Goal: Transaction & Acquisition: Purchase product/service

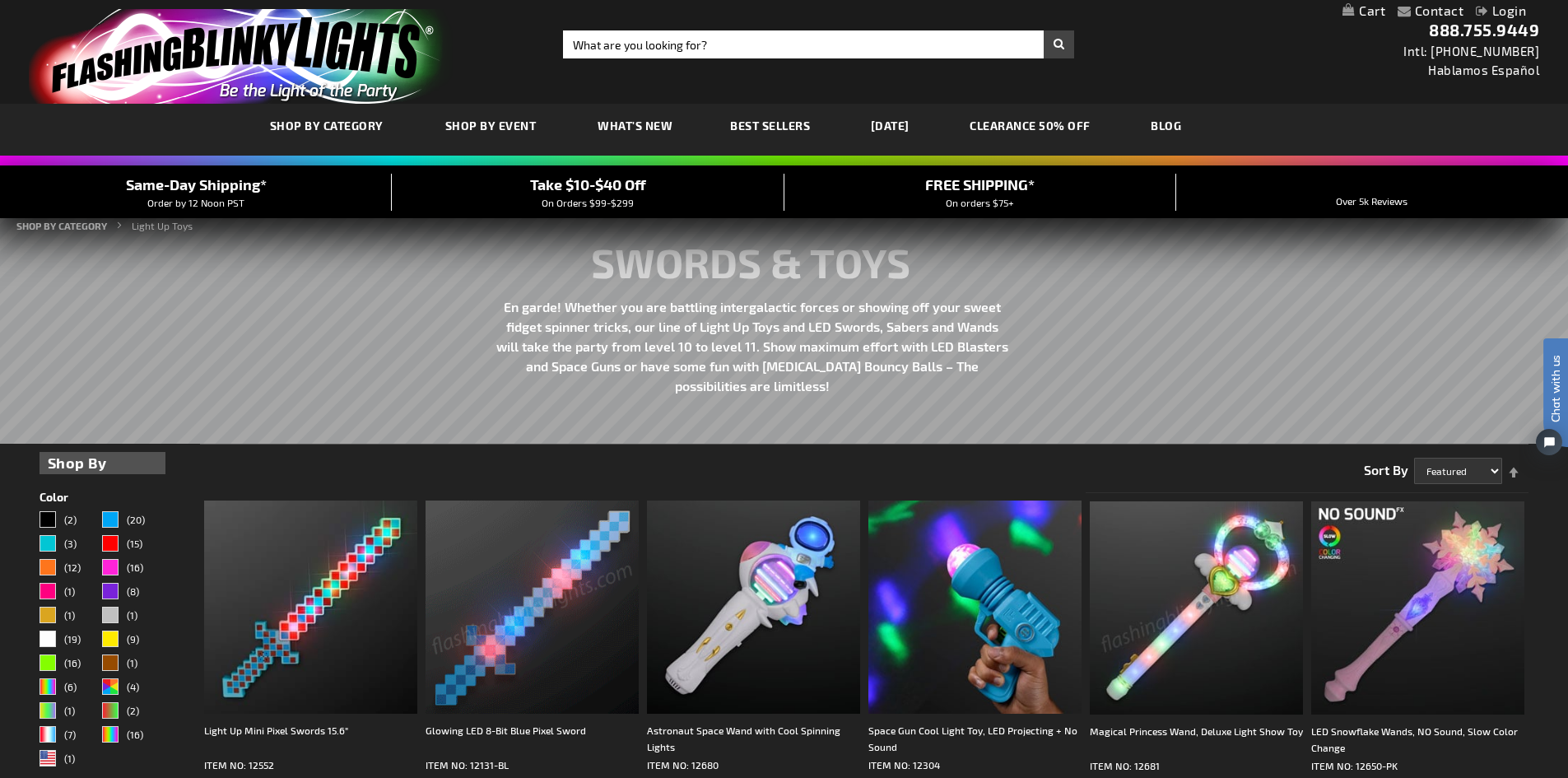
click at [689, 37] on div "Close dialog Get 10% Off Subscribe and save today Unlock Offer Submit" at bounding box center [784, 389] width 1568 height 778
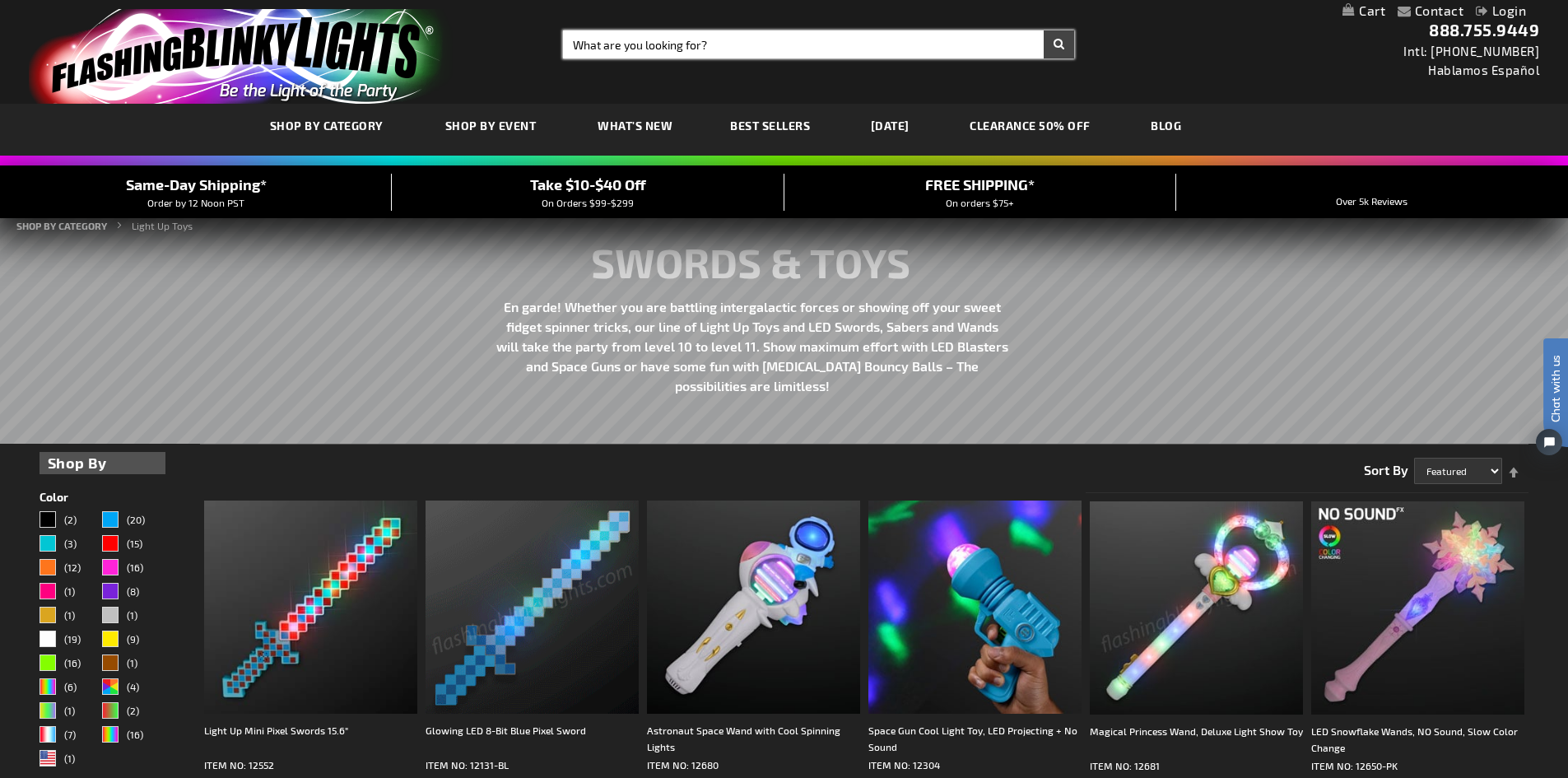
click at [695, 48] on input "Search" at bounding box center [819, 44] width 511 height 28
type input "duck"
click at [1044, 31] on button "Search" at bounding box center [1059, 44] width 31 height 28
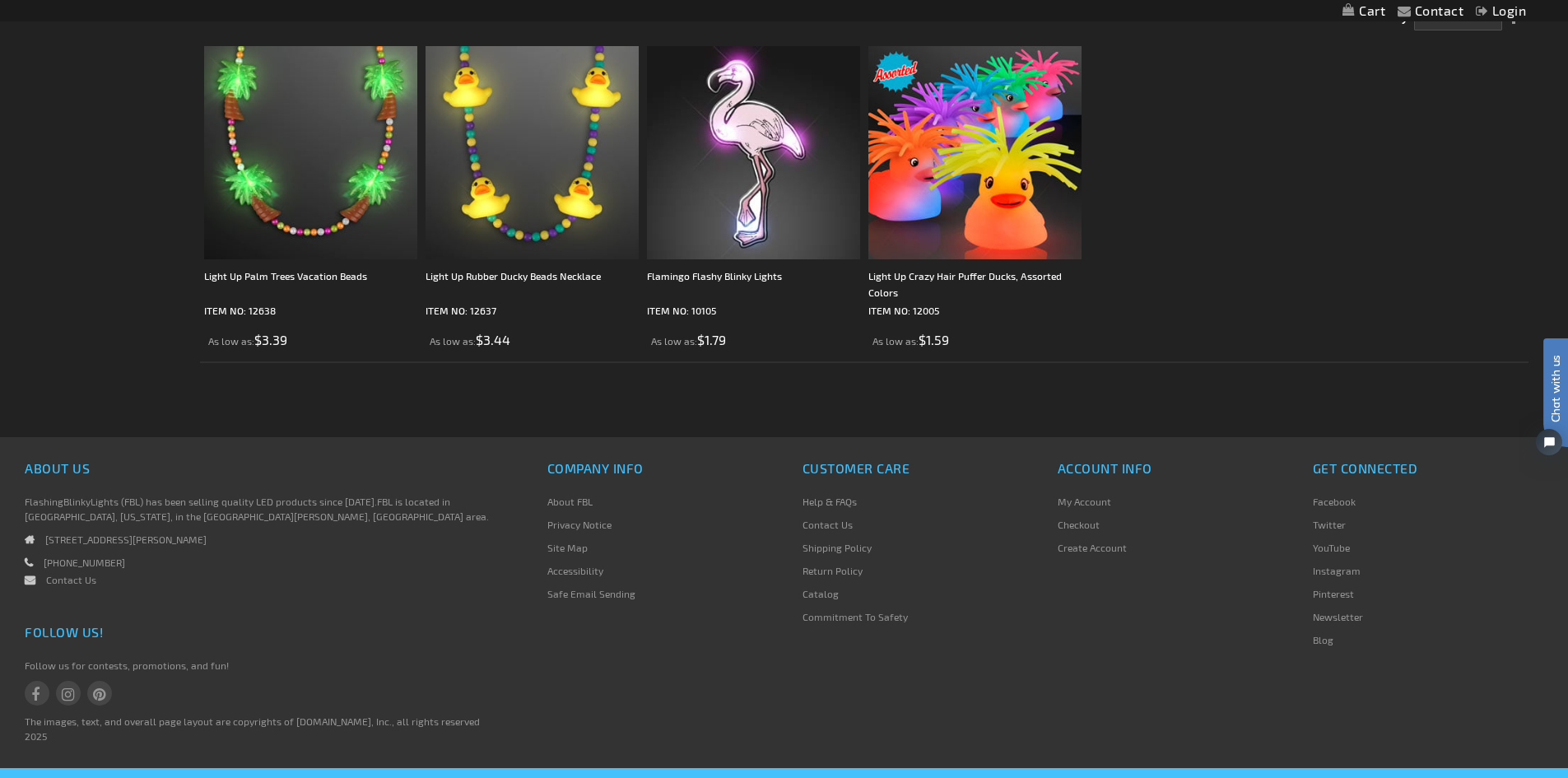
scroll to position [330, 0]
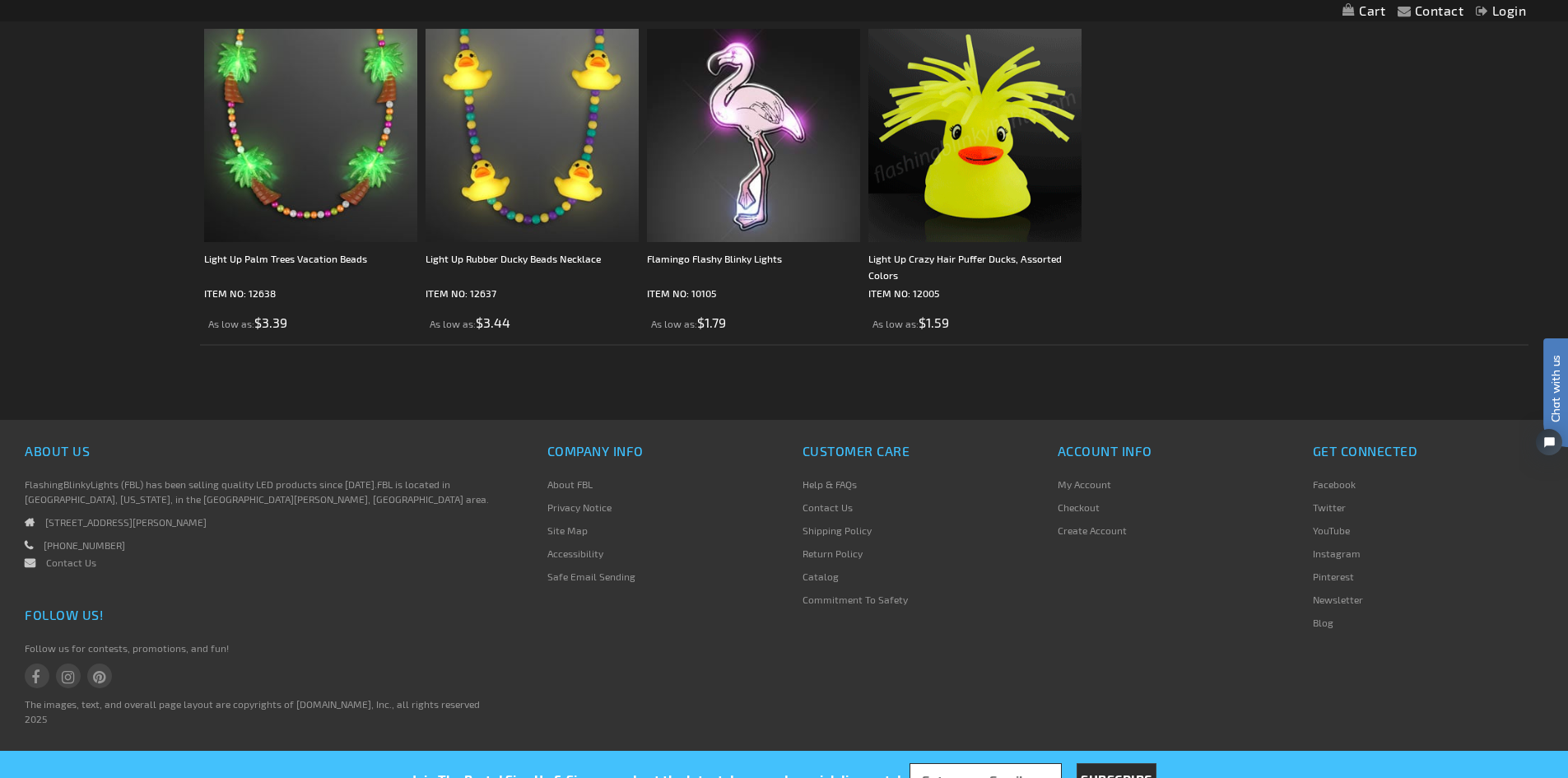
click at [993, 169] on img at bounding box center [975, 135] width 213 height 213
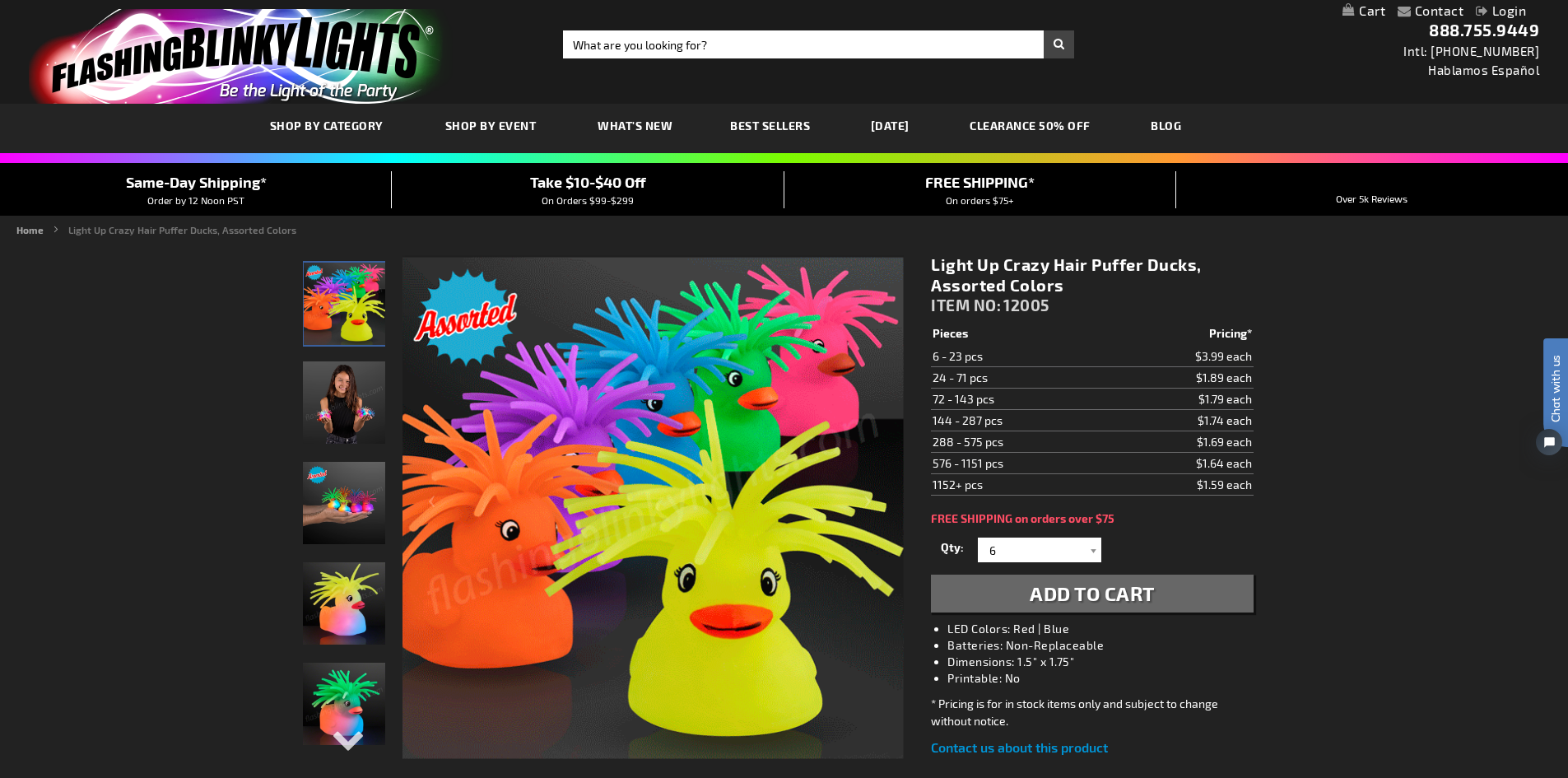
click at [321, 394] on img "Girl displaying Light Up Crazy Hair LED Puffer Ducks" at bounding box center [344, 403] width 82 height 82
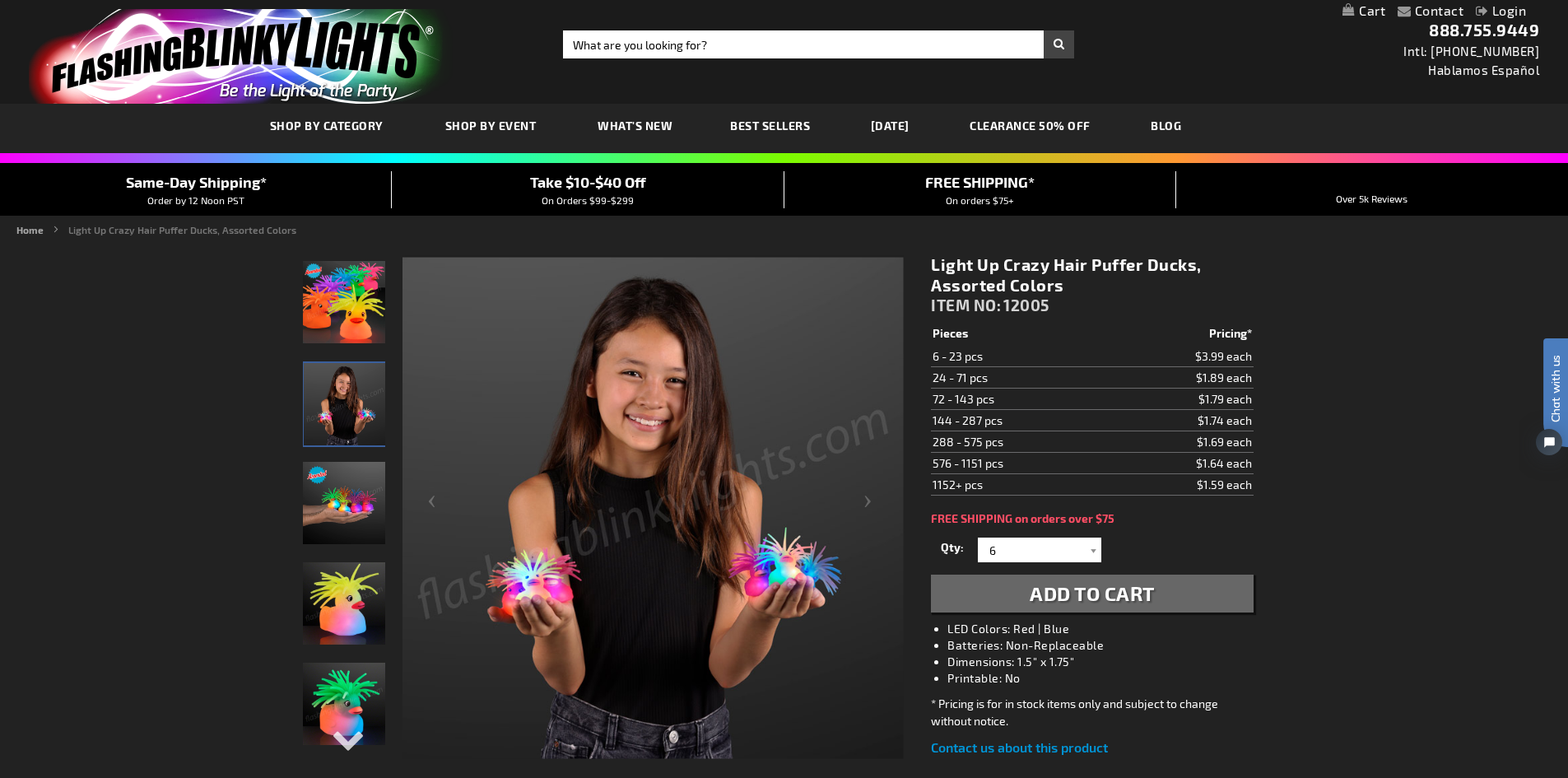
click at [352, 495] on img "Hand model displaying Light Up Crazy Hair LED Puffer Ducks" at bounding box center [344, 502] width 82 height 82
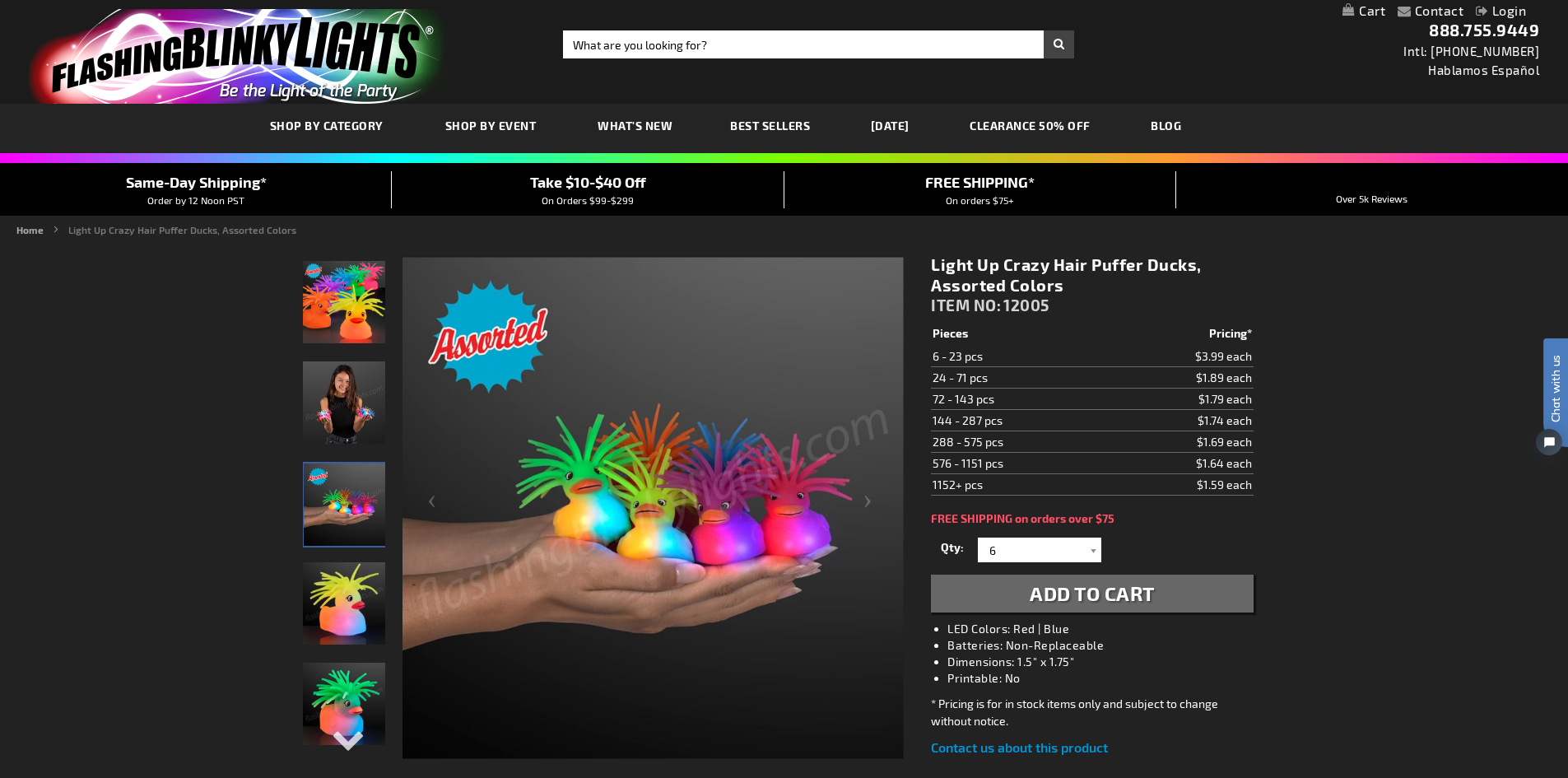
click at [352, 612] on img "Light Up Crazy Hair LED Puffer Ducks" at bounding box center [344, 603] width 82 height 82
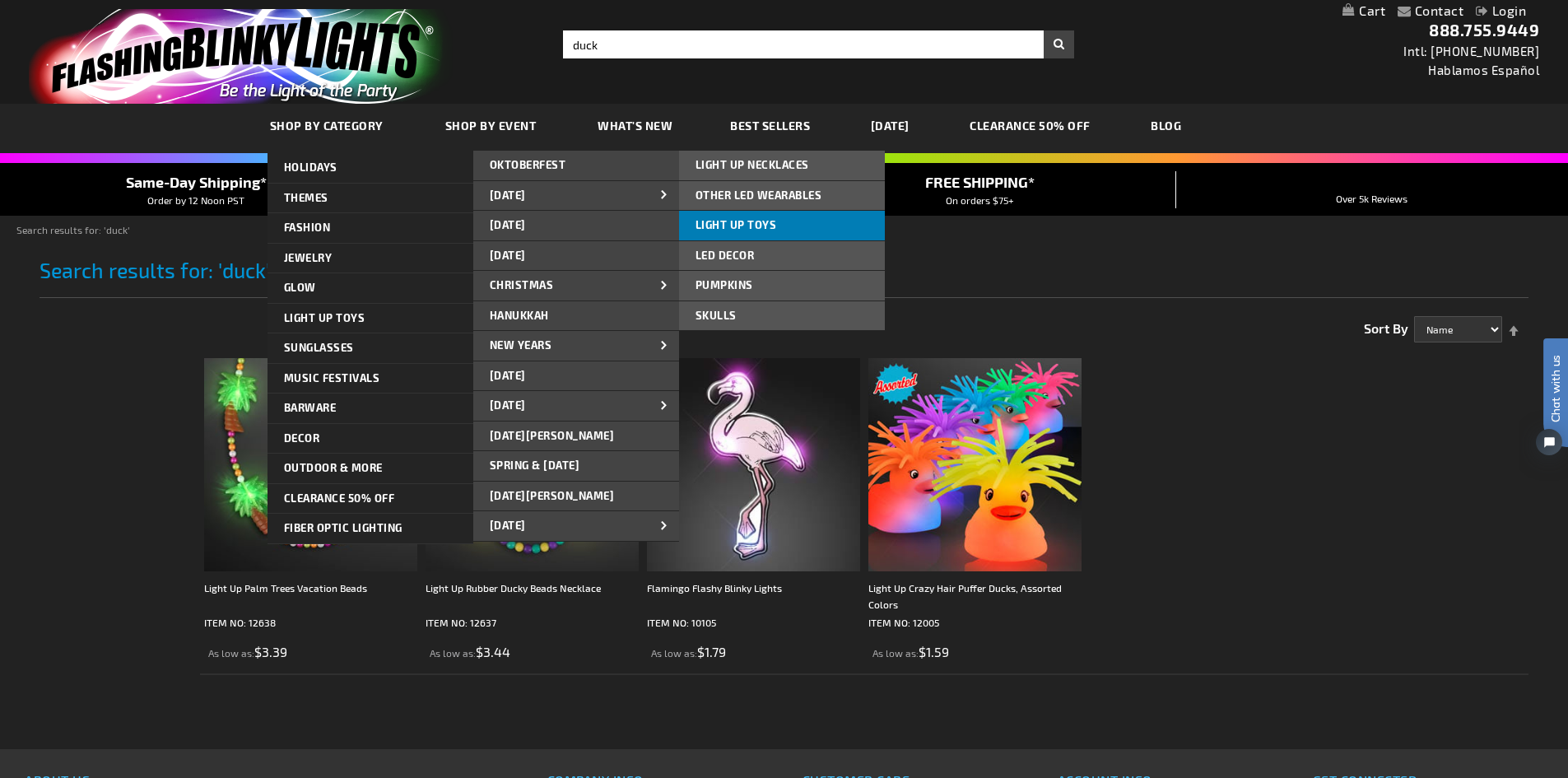
click at [714, 224] on span "LIGHT UP TOYS" at bounding box center [736, 224] width 82 height 14
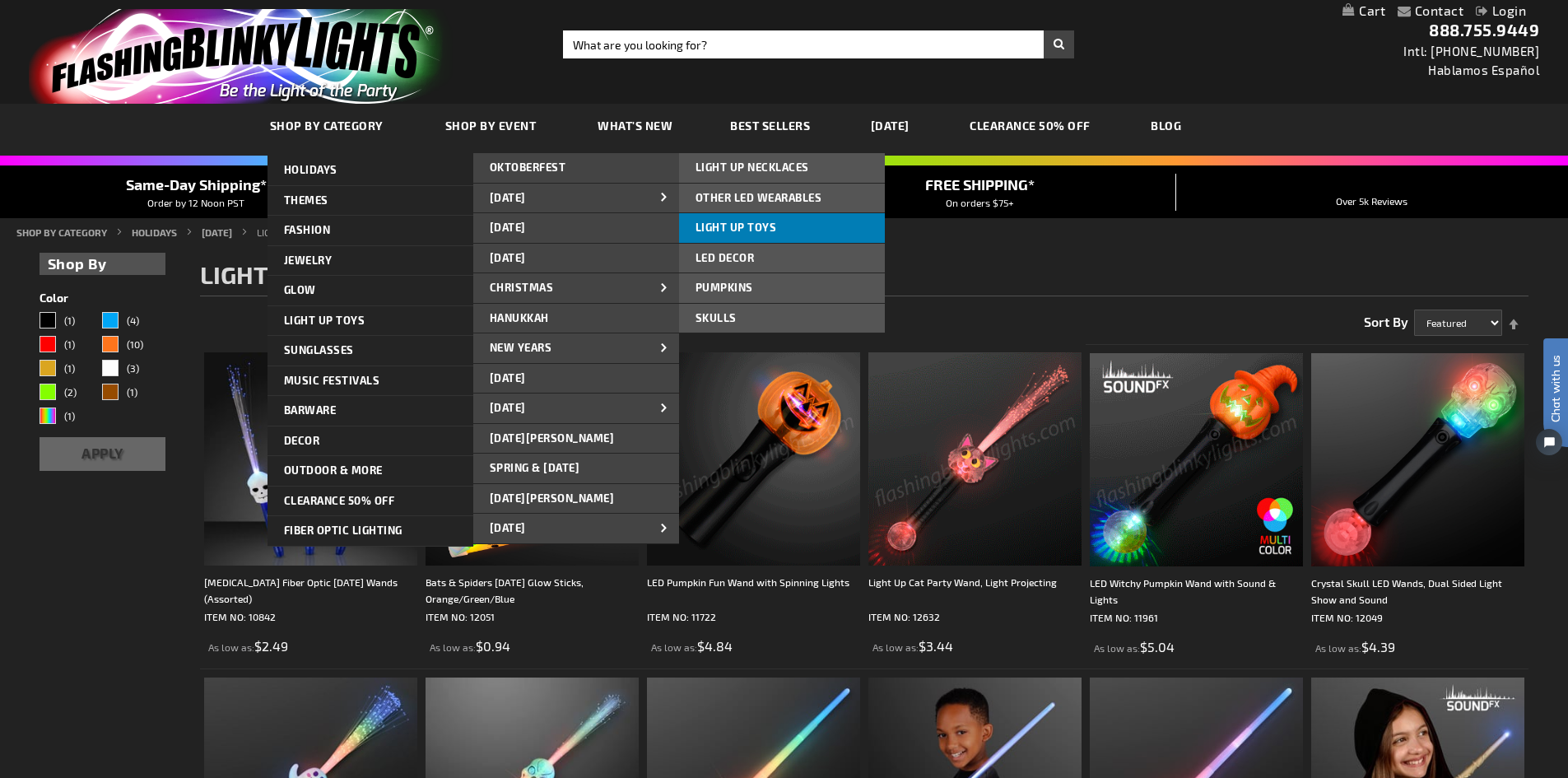
click at [752, 237] on link "LIGHT UP TOYS" at bounding box center [782, 228] width 206 height 30
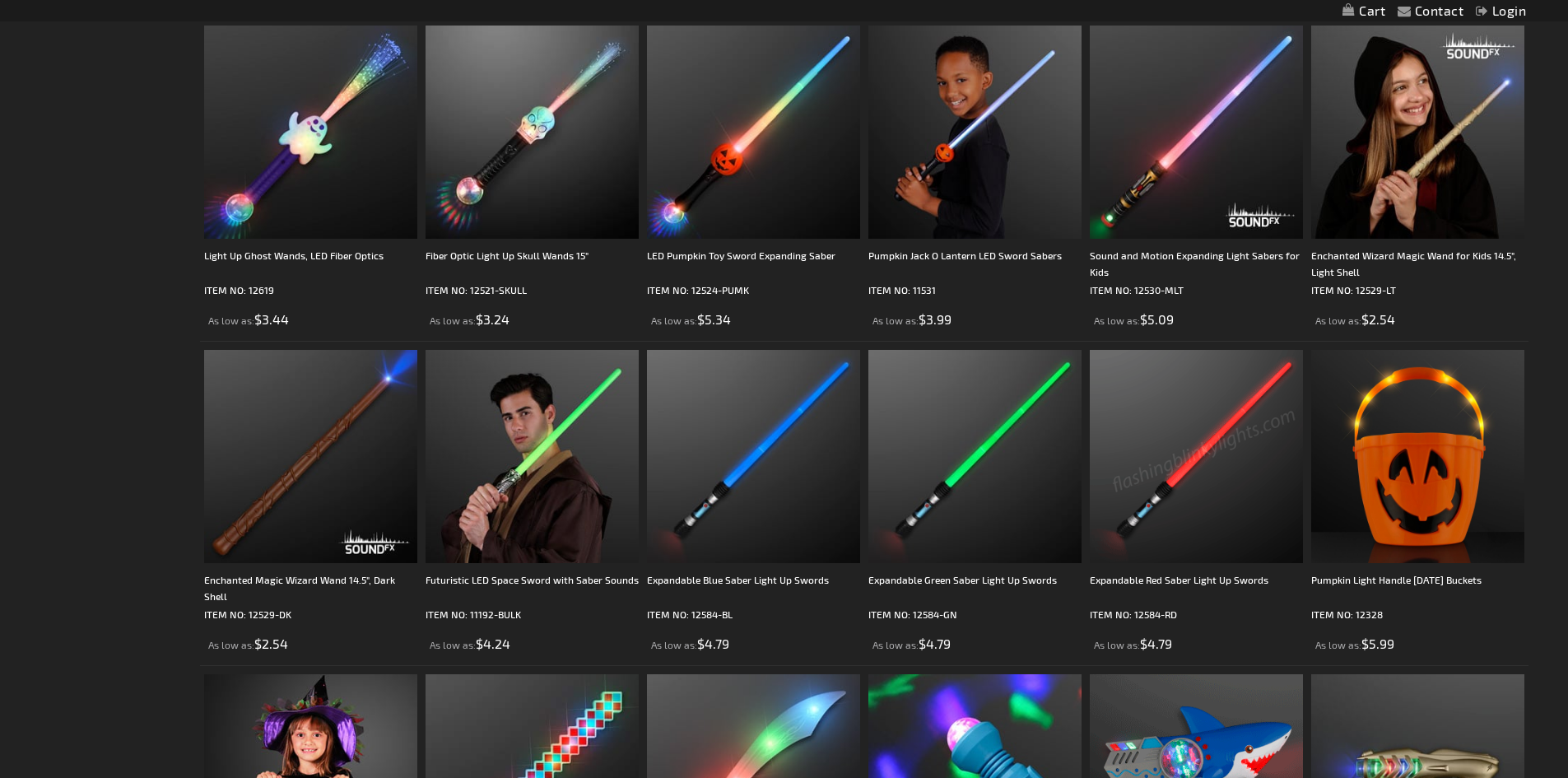
scroll to position [659, 0]
